Goal: Communication & Community: Answer question/provide support

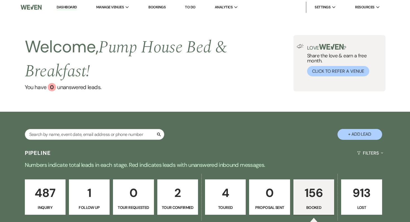
select select "7"
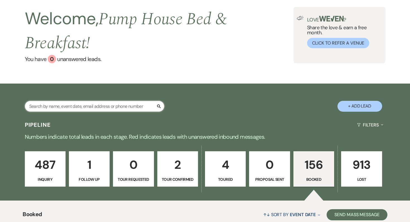
click at [96, 105] on input "text" at bounding box center [94, 106] width 139 height 11
click at [92, 106] on input "text" at bounding box center [94, 106] width 139 height 11
type input "chase"
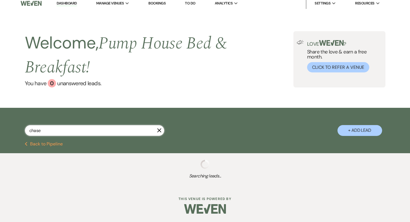
scroll to position [28, 0]
select select "8"
select select "5"
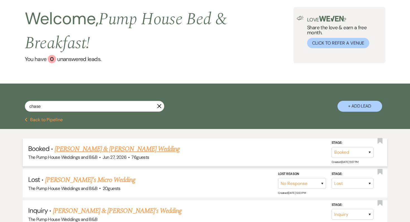
click at [118, 148] on link "[PERSON_NAME] & [PERSON_NAME] Wedding" at bounding box center [117, 149] width 125 height 10
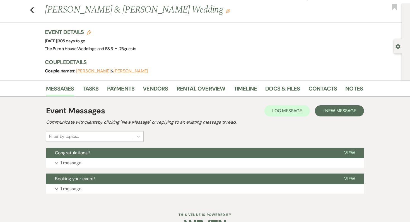
scroll to position [12, 0]
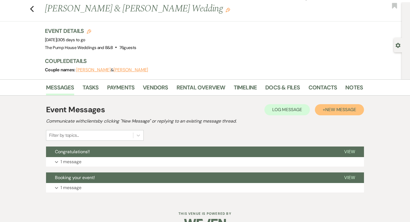
click at [332, 111] on span "New Message" at bounding box center [340, 110] width 31 height 6
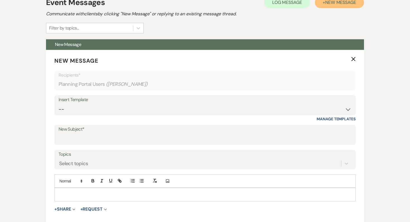
scroll to position [120, 0]
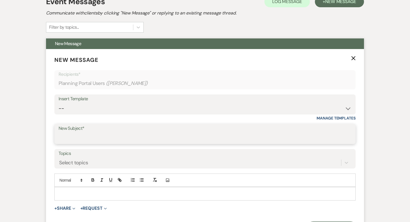
click at [74, 137] on input "New Subject*" at bounding box center [205, 138] width 293 height 11
type input "See you [DATE]!"
type button "ordered"
type button "bullet"
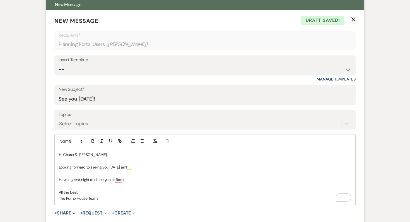
scroll to position [183, 0]
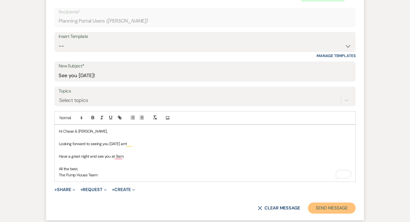
click at [342, 206] on button "Send Message" at bounding box center [332, 208] width 48 height 11
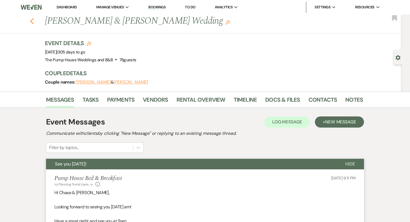
click at [31, 21] on use "button" at bounding box center [32, 21] width 4 height 6
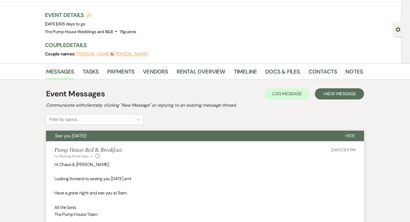
select select "8"
select select "5"
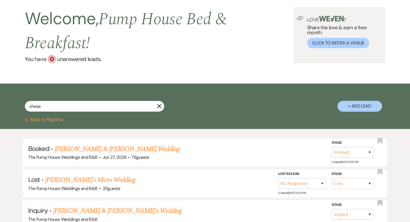
click at [33, 120] on button "Previous Back to Pipeline" at bounding box center [44, 120] width 38 height 4
select select "7"
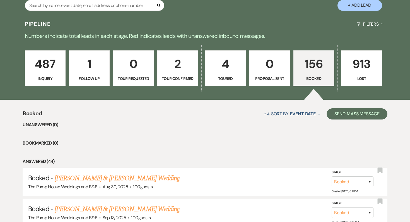
click at [222, 82] on p "Toured" at bounding box center [225, 79] width 33 height 6
select select "5"
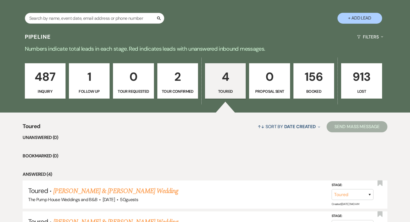
scroll to position [92, 0]
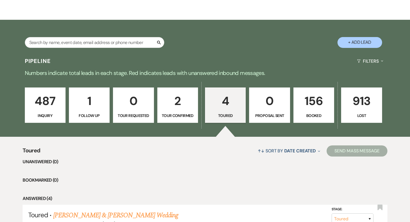
click at [185, 109] on p "2" at bounding box center [177, 101] width 33 height 19
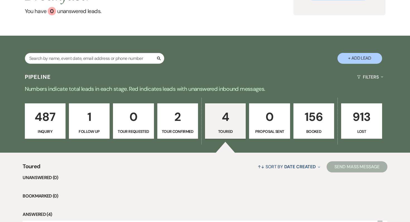
select select "4"
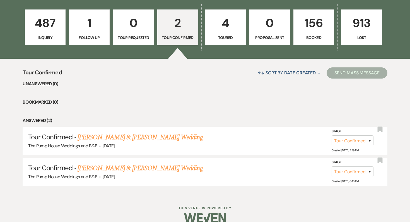
scroll to position [180, 0]
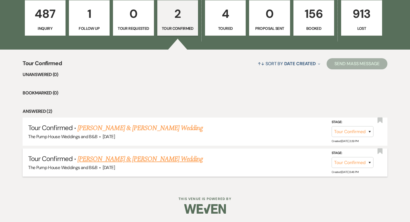
click at [150, 161] on link "[PERSON_NAME] & [PERSON_NAME] Wedding" at bounding box center [140, 159] width 125 height 10
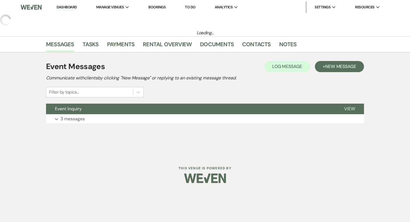
select select "4"
select select "5"
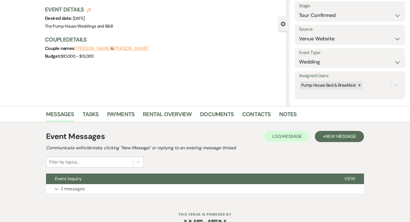
scroll to position [33, 0]
click at [336, 134] on span "New Message" at bounding box center [340, 137] width 31 height 6
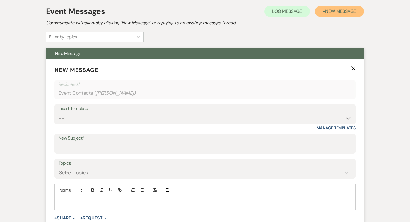
scroll to position [160, 0]
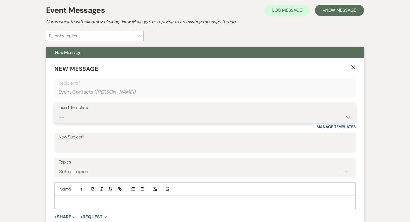
click at [112, 116] on select "-- Weven Planning Portal Introduction (Booked Events) Initial Inquiry Response …" at bounding box center [205, 117] width 293 height 11
select select "5962"
type input "Thank You for Booking Your Tour at the [GEOGRAPHIC_DATA] 🌿"
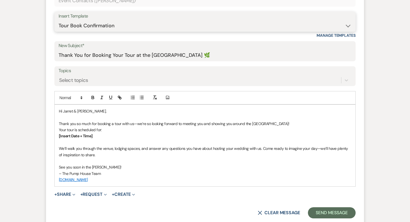
scroll to position [252, 0]
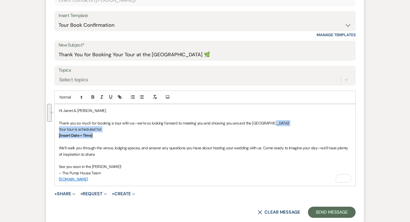
drag, startPoint x: 101, startPoint y: 138, endPoint x: 274, endPoint y: 124, distance: 173.8
click at [274, 124] on div "Hi [PERSON_NAME] & [PERSON_NAME], Thank you so much for booking a tour with us—…" at bounding box center [205, 145] width 301 height 82
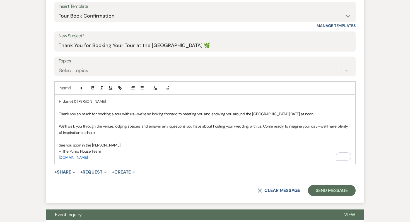
scroll to position [263, 0]
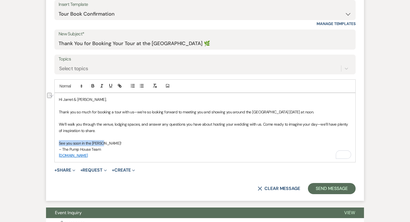
drag, startPoint x: 112, startPoint y: 142, endPoint x: 57, endPoint y: 146, distance: 55.1
click at [57, 146] on div "Hi [PERSON_NAME] & [PERSON_NAME], Thank you so much for booking a tour with us—…" at bounding box center [205, 127] width 301 height 69
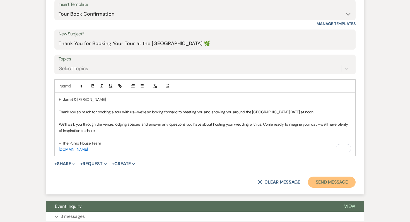
click at [331, 183] on button "Send Message" at bounding box center [332, 182] width 48 height 11
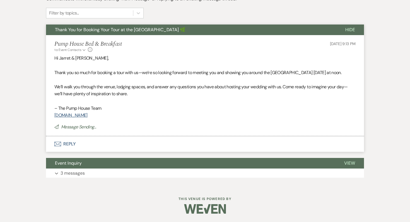
scroll to position [56, 0]
